Goal: Find specific page/section: Find specific page/section

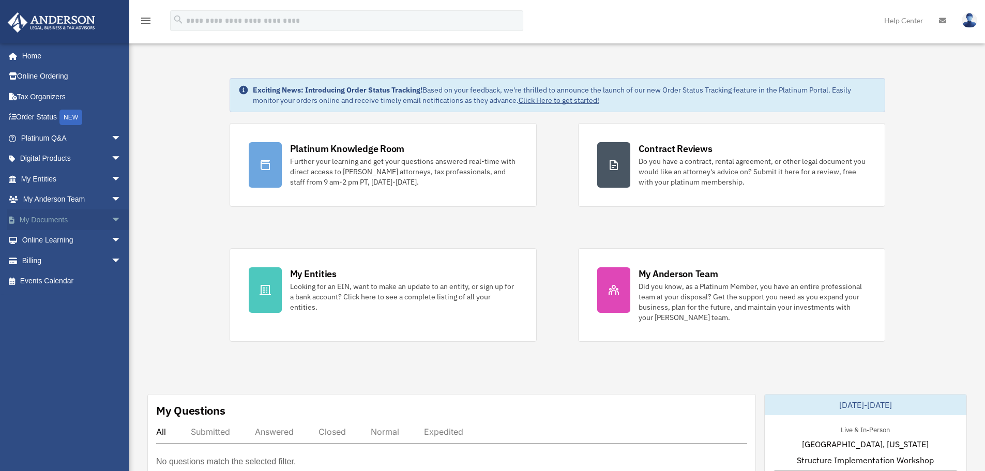
click at [36, 221] on link "My Documents arrow_drop_down" at bounding box center [72, 219] width 130 height 21
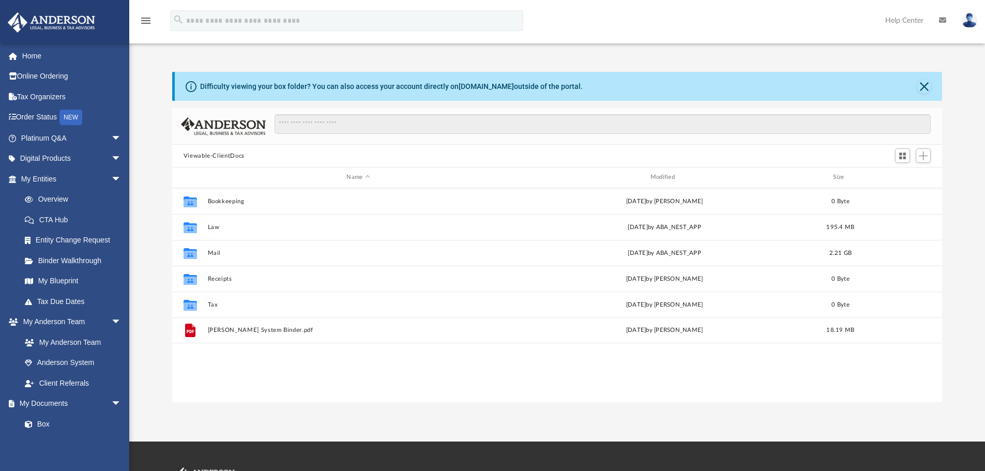
scroll to position [227, 762]
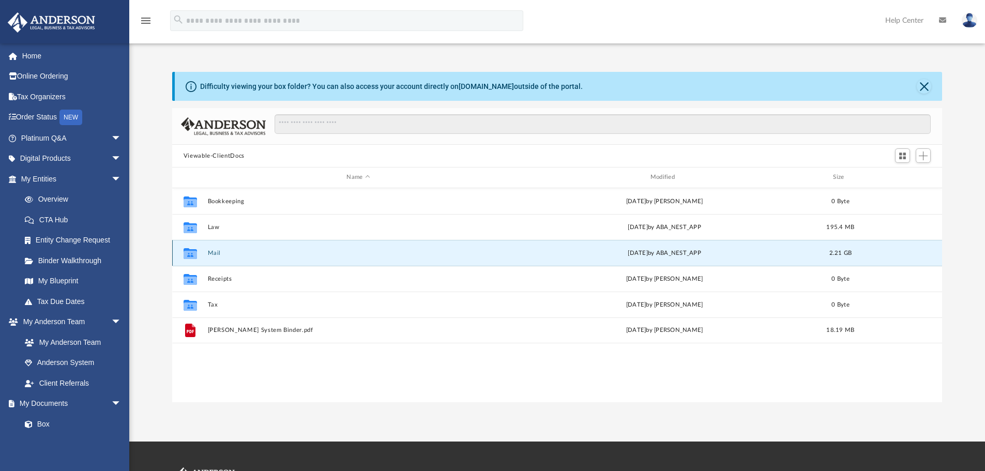
click at [274, 253] on button "Mail" at bounding box center [357, 253] width 301 height 7
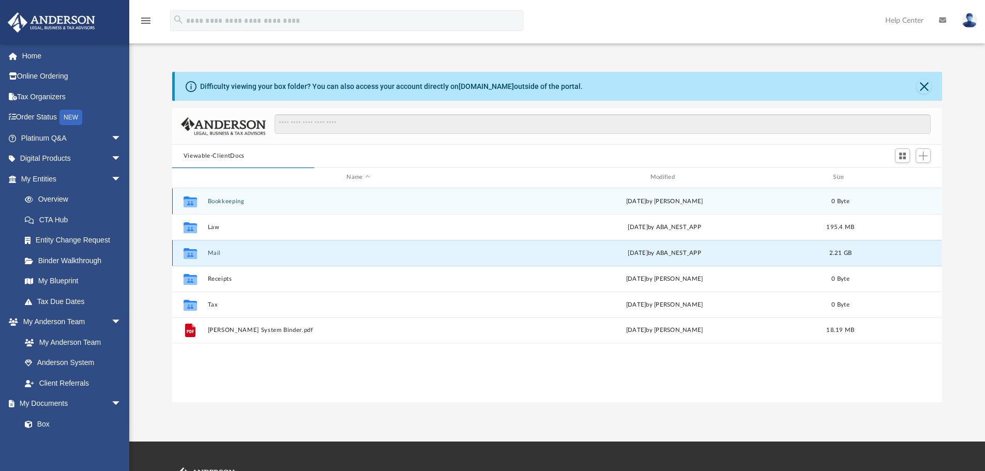
scroll to position [195, 762]
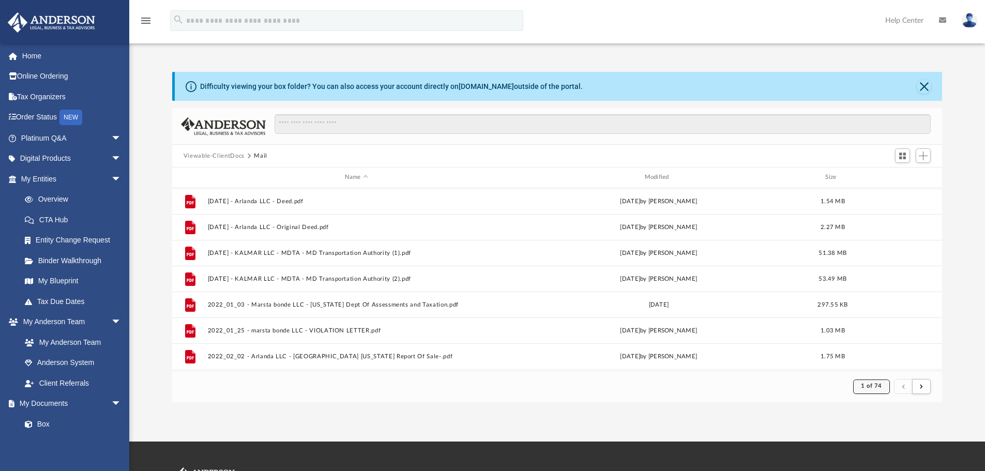
click at [866, 386] on span "1 of 74" at bounding box center [871, 386] width 21 height 6
click at [876, 361] on li "74" at bounding box center [880, 361] width 8 height 11
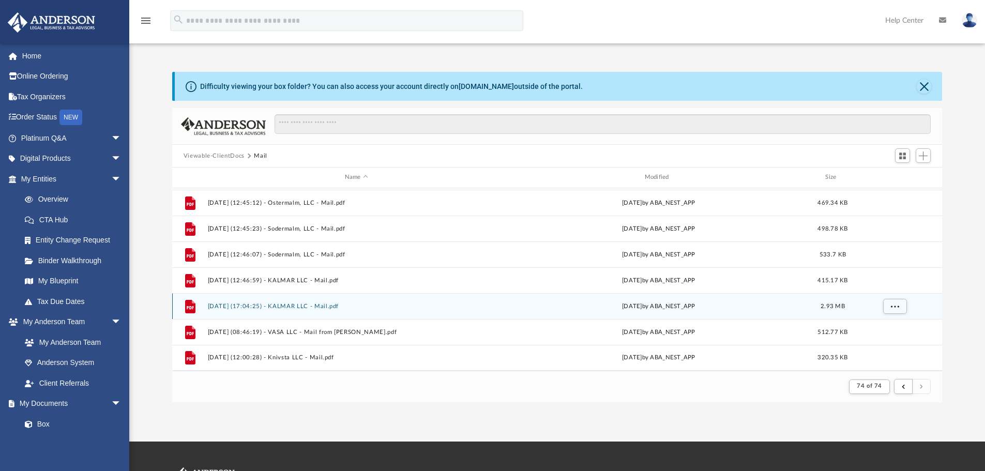
scroll to position [52, 0]
